Goal: Task Accomplishment & Management: Manage account settings

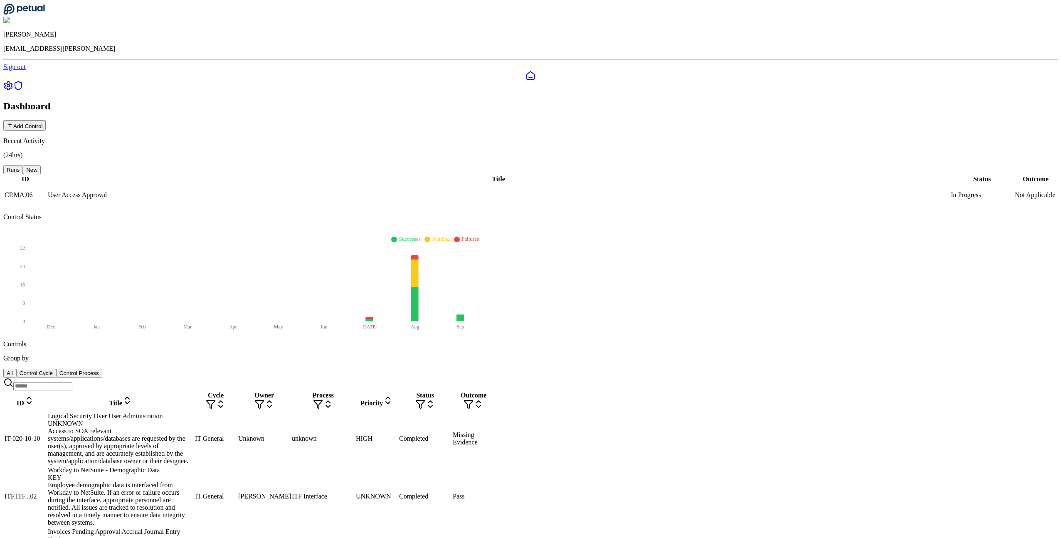
click at [11, 81] on icon at bounding box center [8, 86] width 10 height 10
